Goal: Navigation & Orientation: Find specific page/section

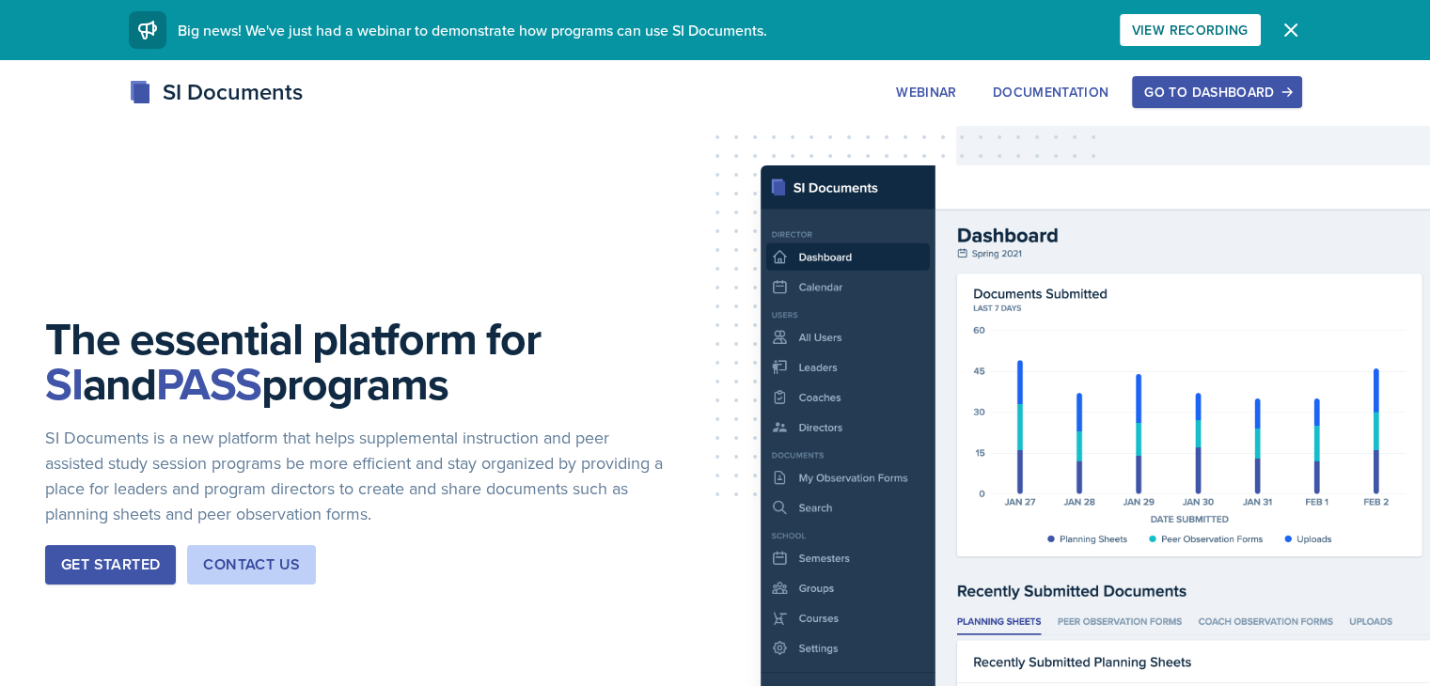
click at [1289, 94] on div "Go to Dashboard" at bounding box center [1216, 92] width 145 height 15
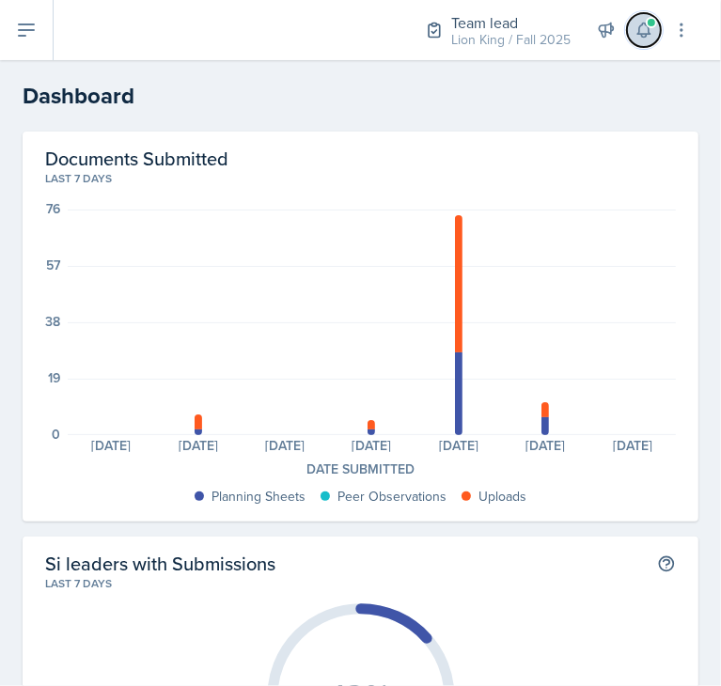
click at [644, 30] on icon at bounding box center [644, 30] width 19 height 19
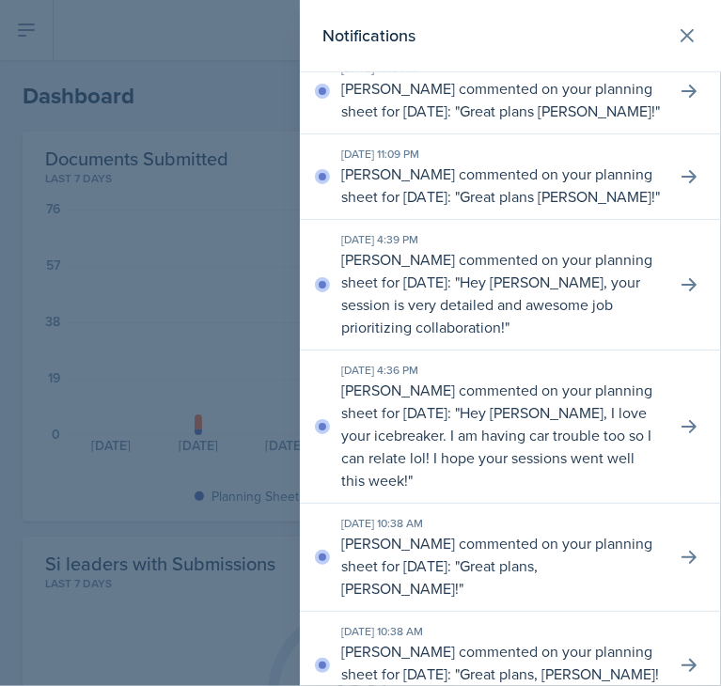
scroll to position [507, 0]
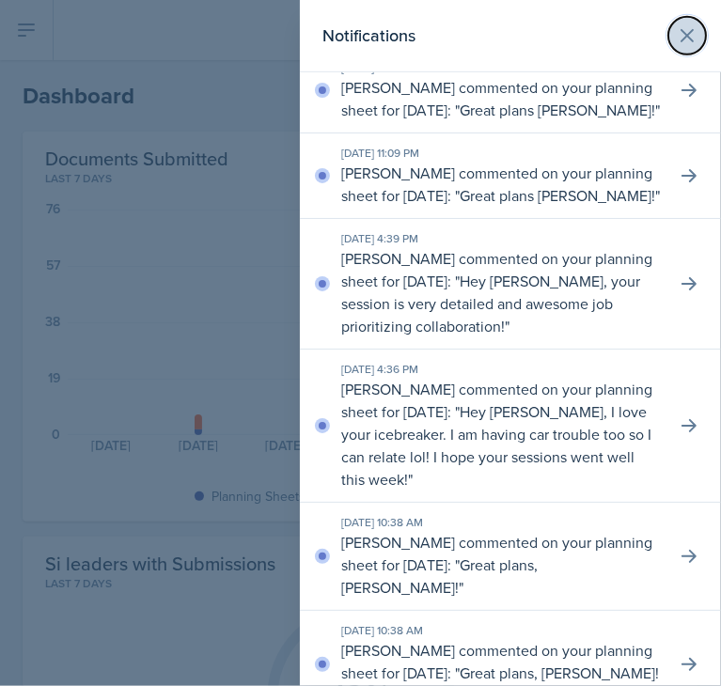
click at [673, 51] on button at bounding box center [687, 36] width 38 height 38
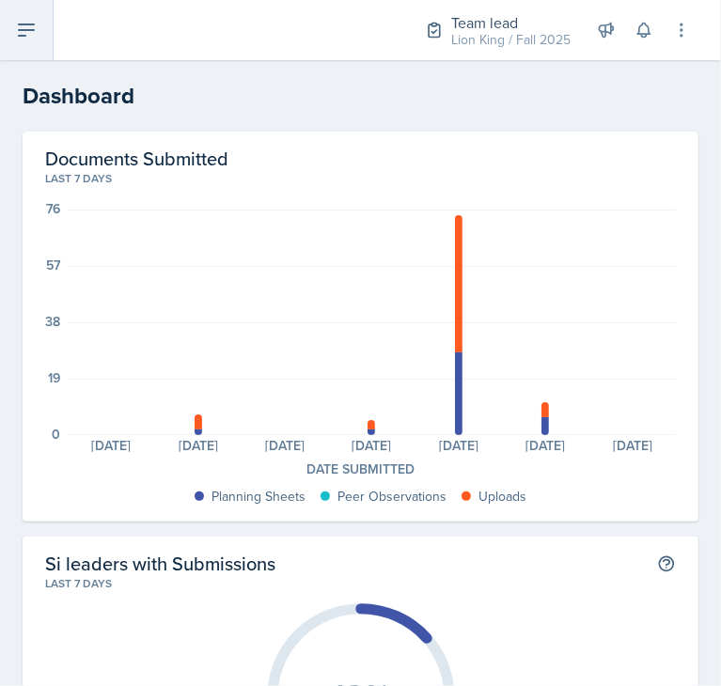
click at [24, 30] on icon at bounding box center [26, 29] width 15 height 11
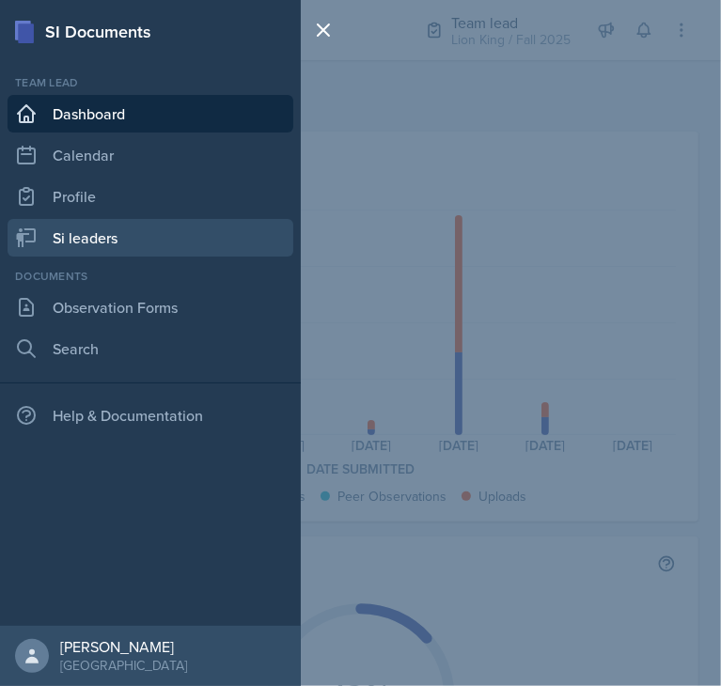
click at [216, 252] on link "Si leaders" at bounding box center [151, 238] width 286 height 38
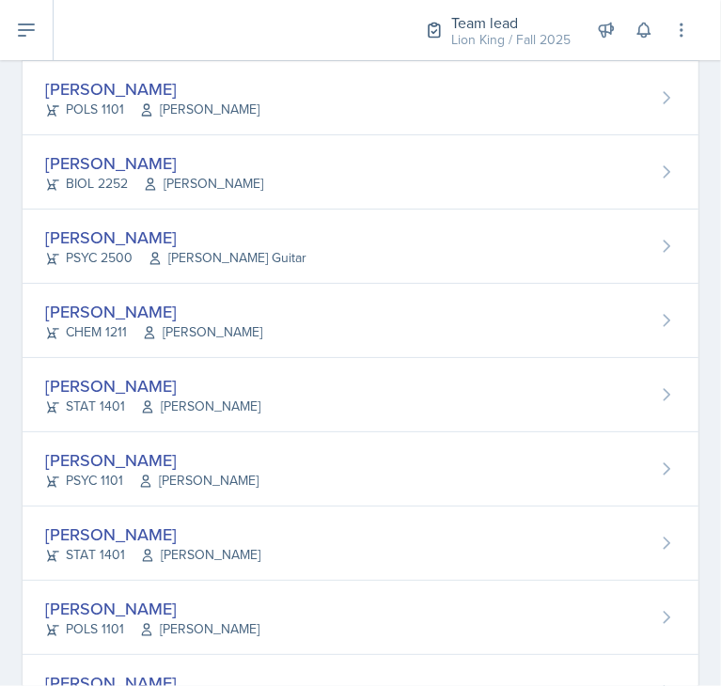
scroll to position [480, 0]
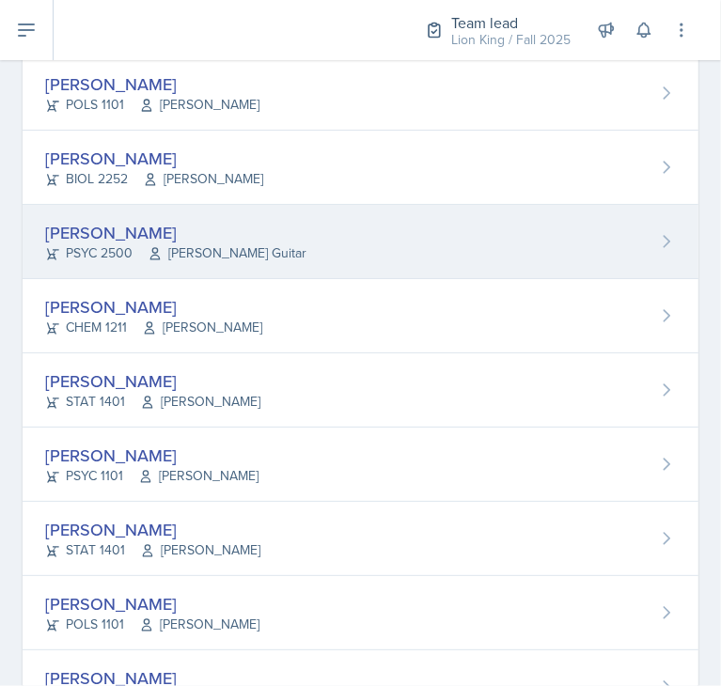
click at [263, 241] on div "[PERSON_NAME] PSYC 2500 [PERSON_NAME] Guitar" at bounding box center [361, 242] width 676 height 74
